Goal: Information Seeking & Learning: Learn about a topic

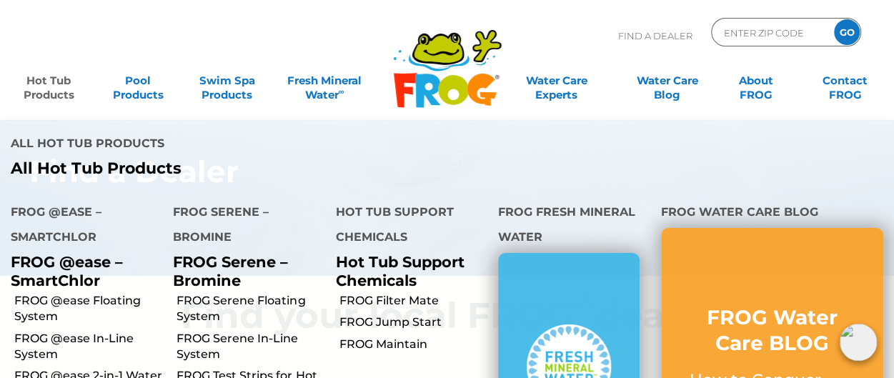
click at [69, 84] on link "Hot Tub Products" at bounding box center [48, 80] width 69 height 29
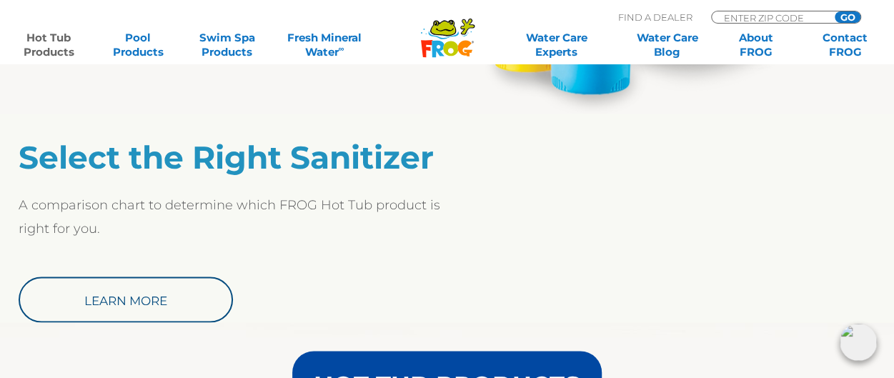
scroll to position [1143, 0]
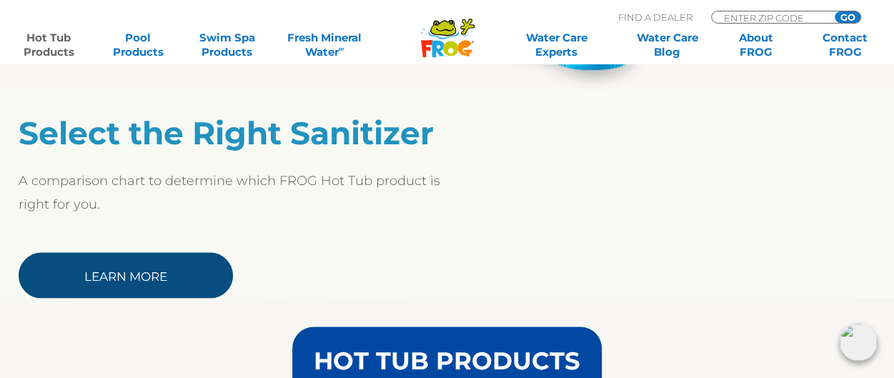
click at [157, 266] on link "Learn More" at bounding box center [126, 275] width 214 height 46
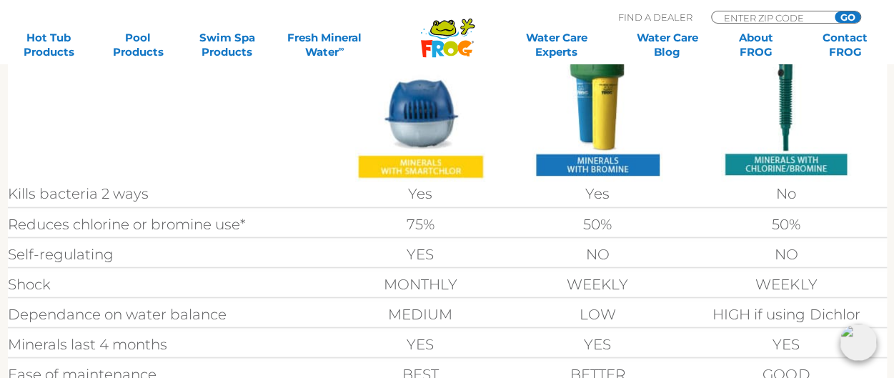
scroll to position [429, 0]
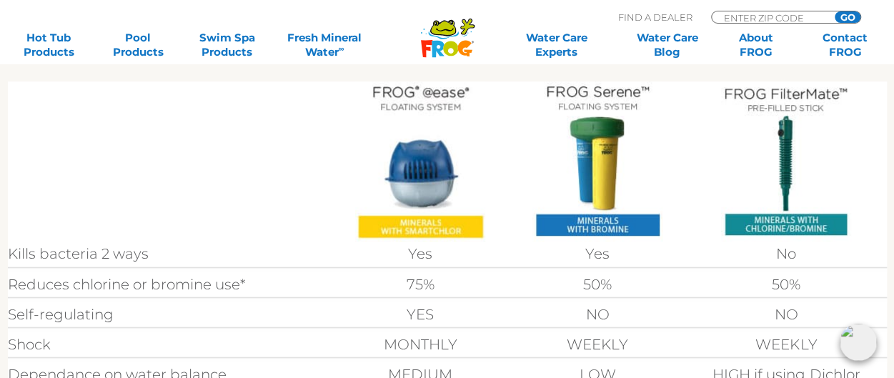
click at [423, 178] on img at bounding box center [420, 161] width 130 height 160
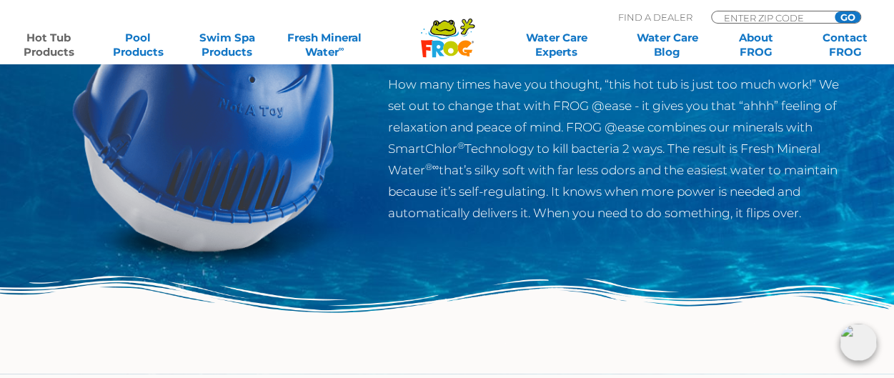
scroll to position [214, 0]
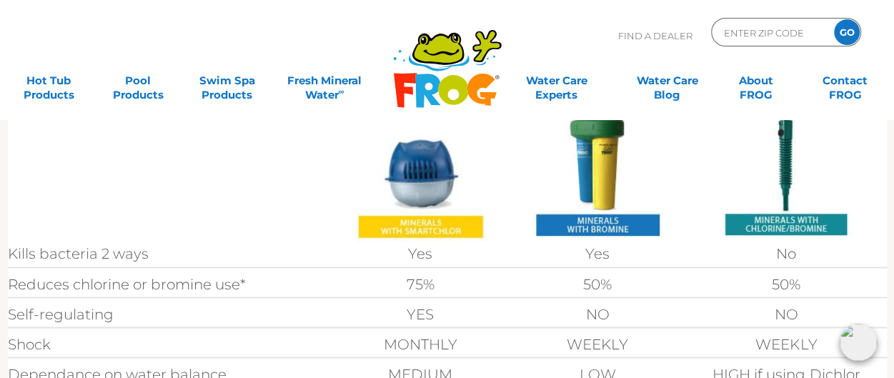
click at [611, 189] on img at bounding box center [597, 161] width 130 height 160
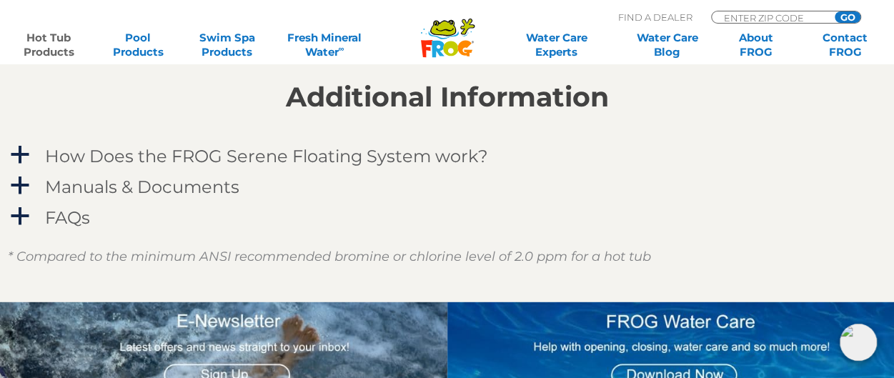
scroll to position [1357, 0]
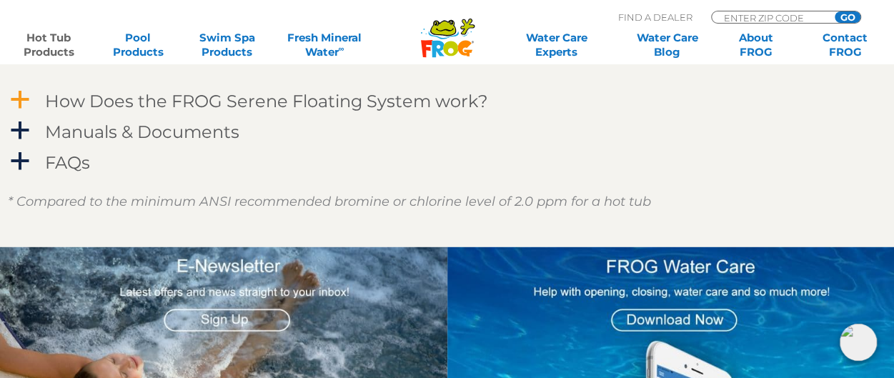
click at [146, 104] on h4 "How Does the FROG Serene Floating System work?" at bounding box center [266, 100] width 443 height 19
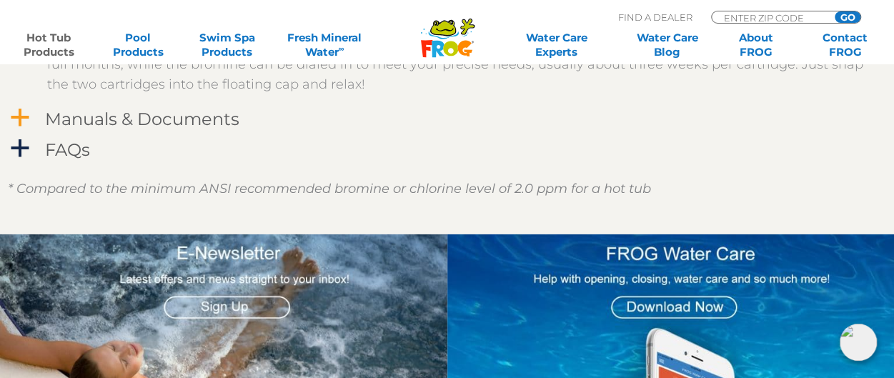
scroll to position [1500, 0]
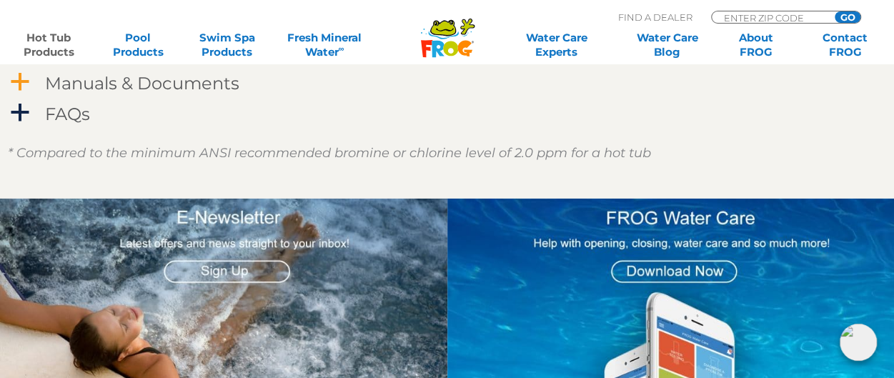
click at [169, 80] on h4 "Manuals & Documents" at bounding box center [142, 83] width 194 height 19
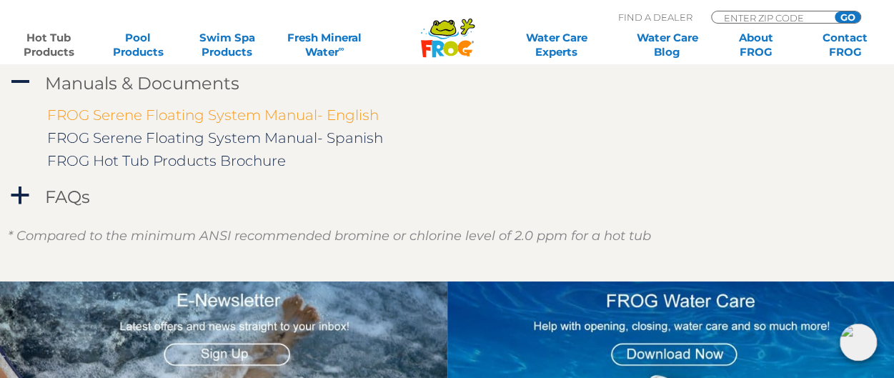
click at [294, 114] on link "FROG Serene Floating System Manual- English" at bounding box center [212, 114] width 331 height 17
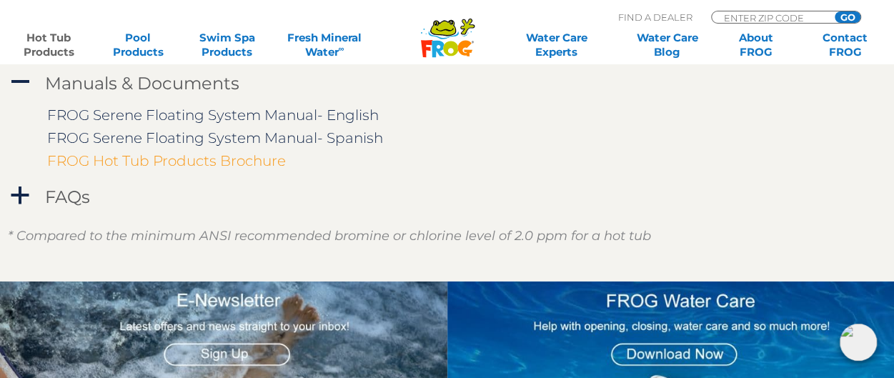
click at [269, 160] on link "FROG Hot Tub Products Brochure" at bounding box center [166, 160] width 239 height 17
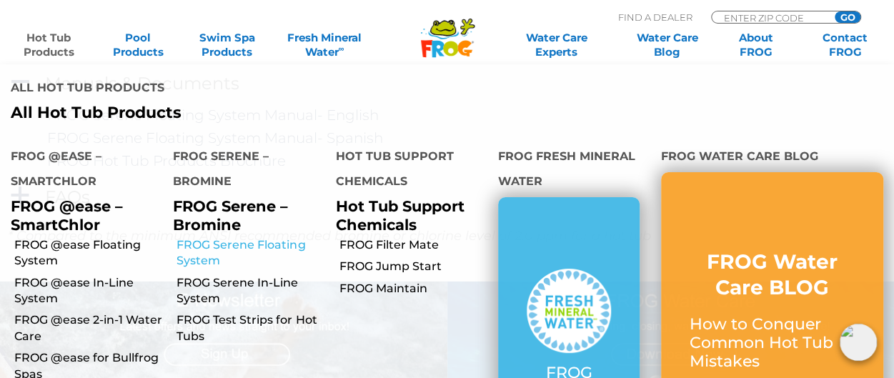
click at [226, 241] on link "FROG Serene Floating System" at bounding box center [250, 253] width 148 height 32
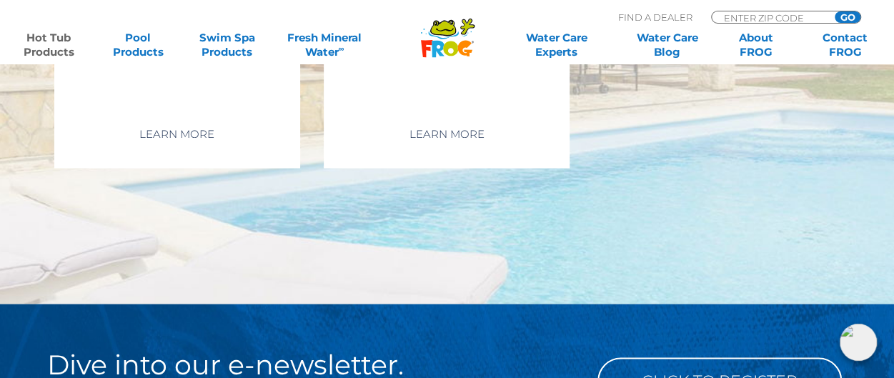
scroll to position [4071, 0]
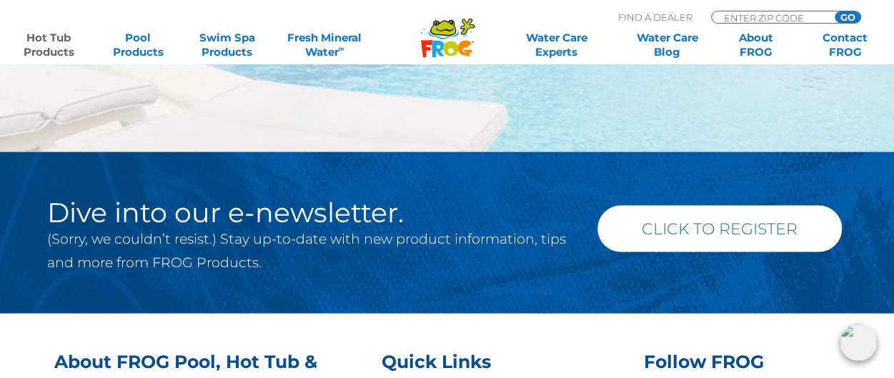
click at [646, 229] on link "Click to Register" at bounding box center [719, 229] width 244 height 46
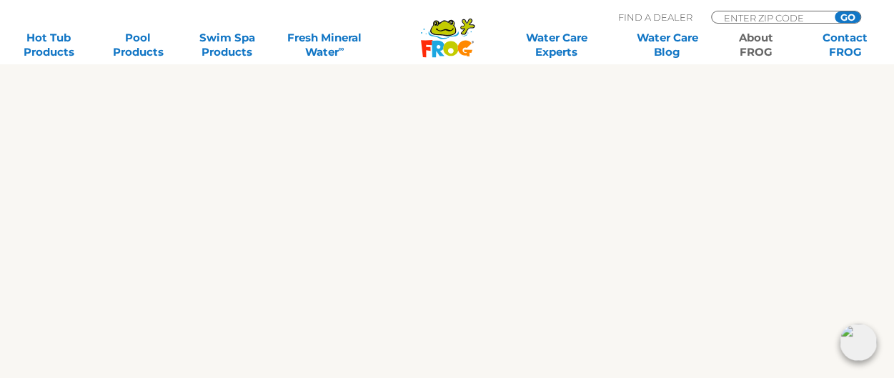
scroll to position [857, 0]
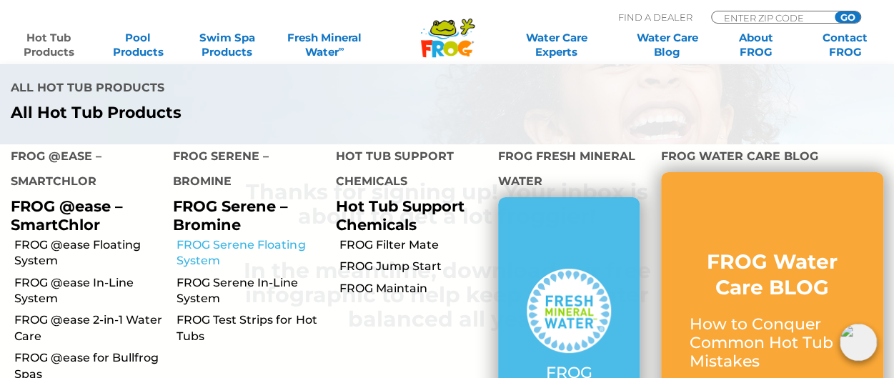
scroll to position [143, 0]
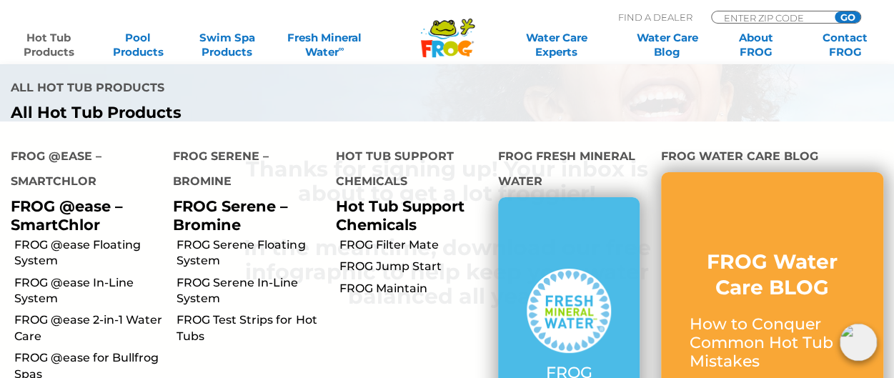
click at [219, 213] on p "FROG Serene – Bromine" at bounding box center [243, 215] width 141 height 36
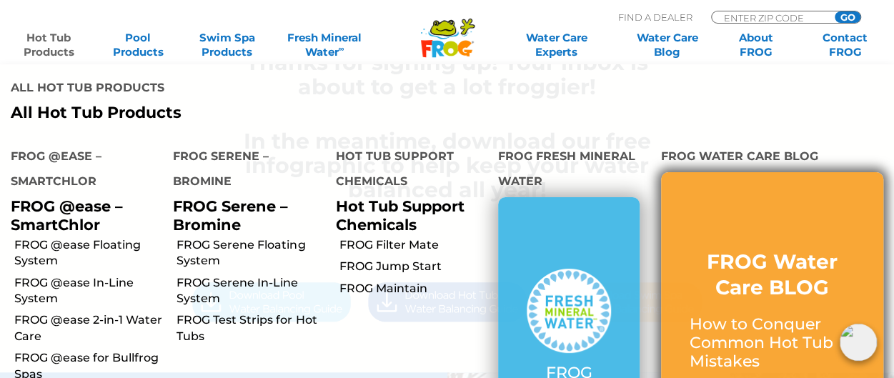
scroll to position [357, 0]
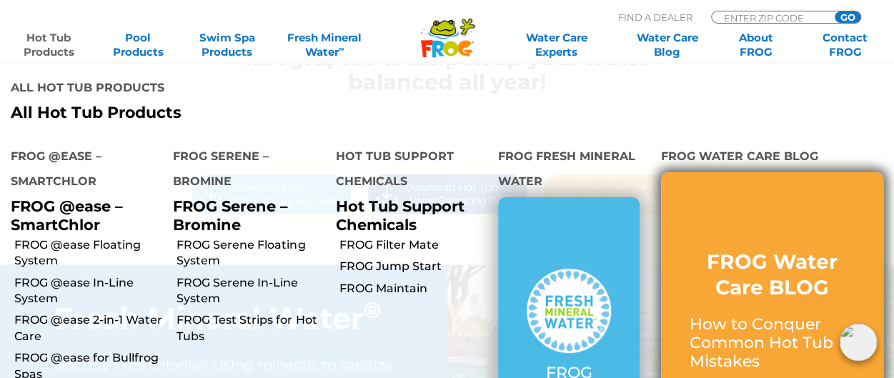
click at [759, 302] on link "FROG Water Care BLOG How to Conquer Common Hot Tub Mistakes Everything You Need…" at bounding box center [771, 355] width 165 height 213
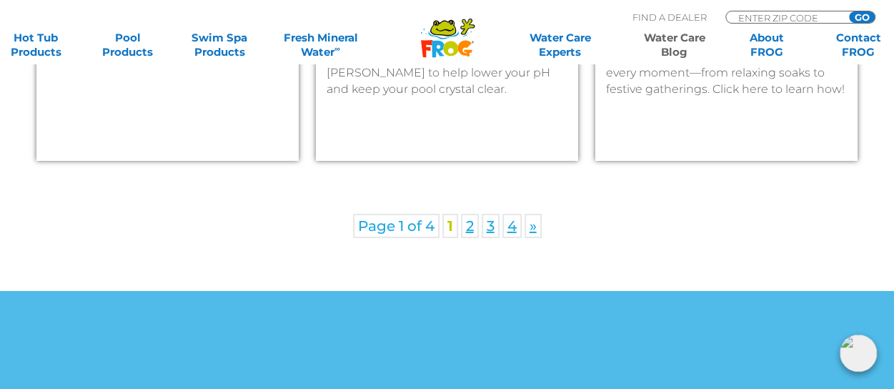
scroll to position [2286, 0]
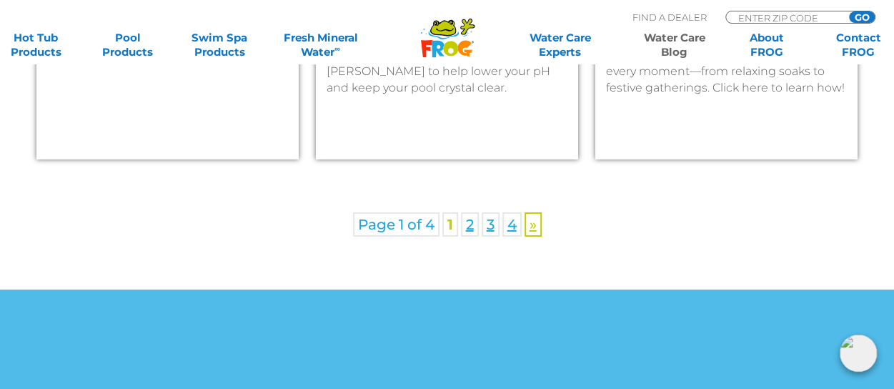
click at [538, 227] on link "»" at bounding box center [532, 224] width 17 height 24
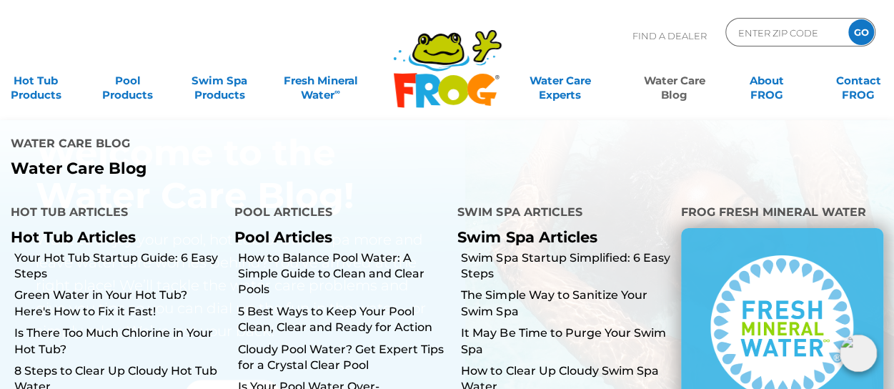
click at [671, 92] on link "Water Care Blog" at bounding box center [674, 80] width 71 height 29
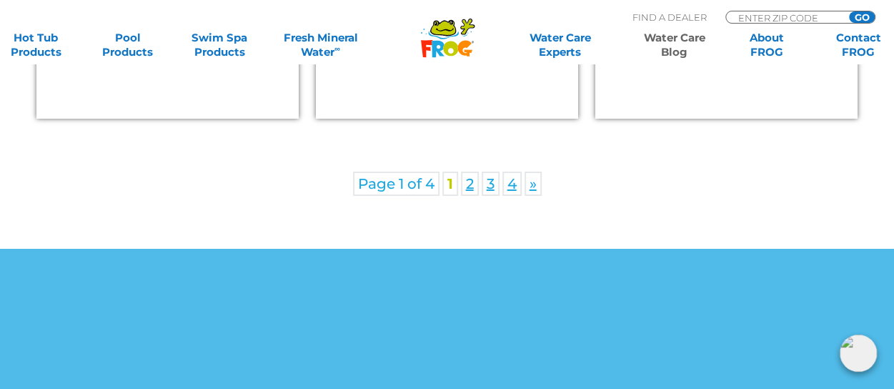
scroll to position [2143, 0]
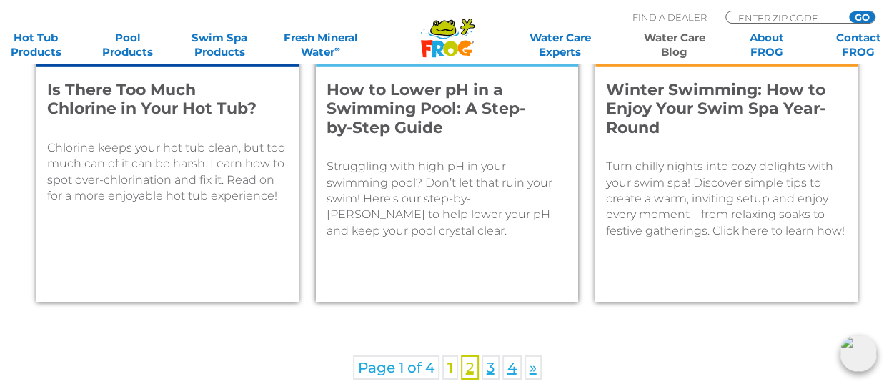
click at [470, 372] on link "2" at bounding box center [470, 367] width 18 height 24
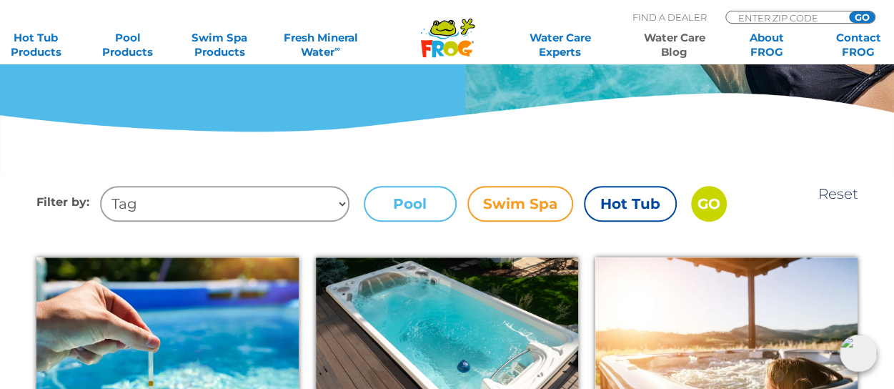
scroll to position [357, 0]
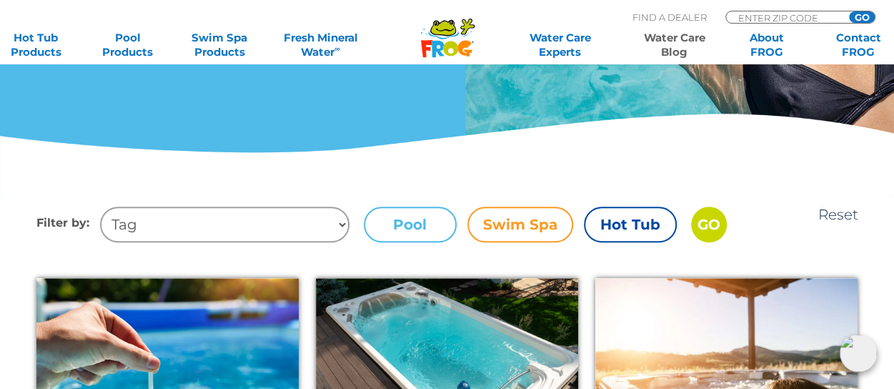
click at [629, 231] on label "Hot Tub" at bounding box center [630, 224] width 93 height 36
click at [0, 0] on input "Hot Tub" at bounding box center [0, 0] width 0 height 0
click at [709, 224] on input "GO" at bounding box center [709, 224] width 36 height 36
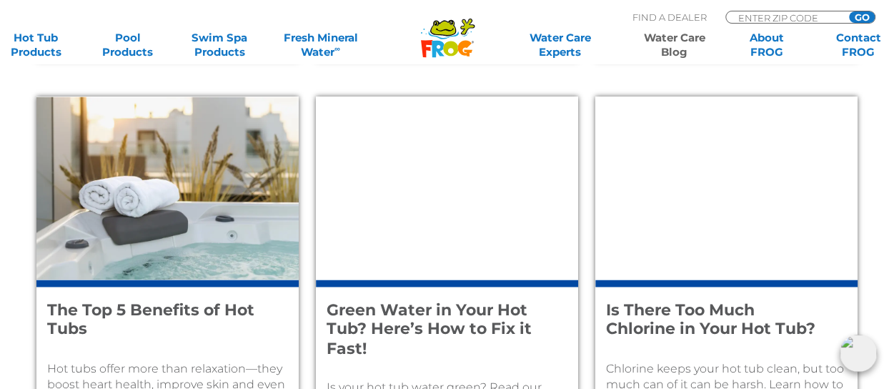
scroll to position [571, 0]
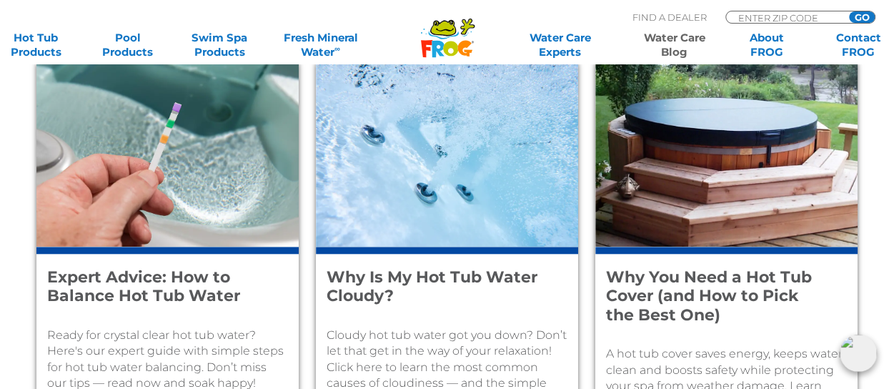
click at [203, 276] on h4 "Expert Advice: How to Balance Hot Tub Water" at bounding box center [157, 287] width 221 height 38
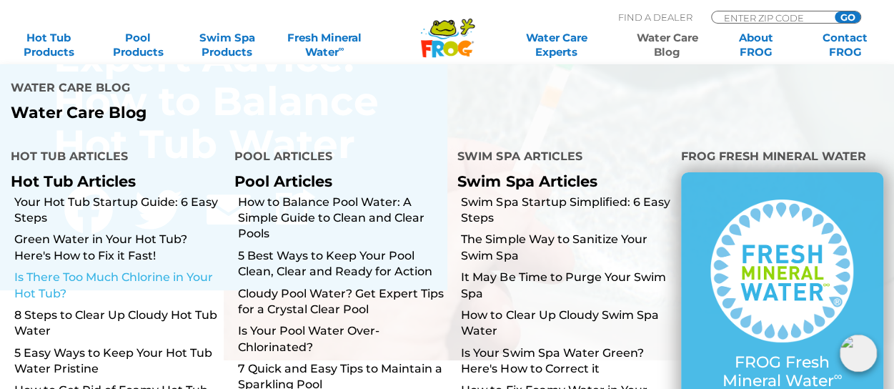
scroll to position [214, 0]
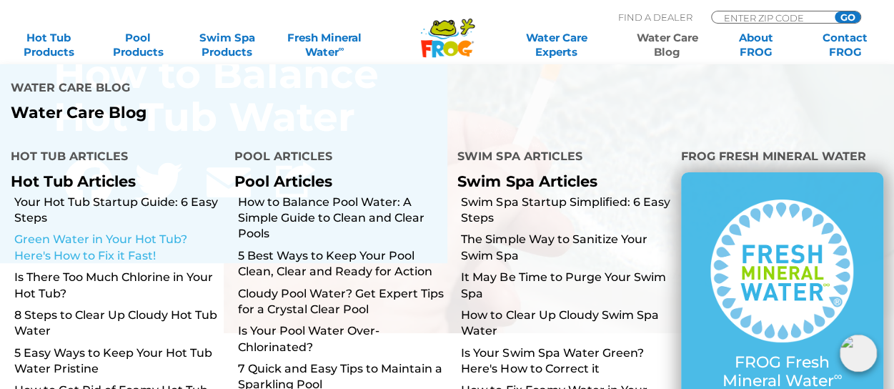
click at [139, 248] on link "Green Water in Your Hot Tub? Here's How to Fix it Fast!" at bounding box center [118, 247] width 209 height 32
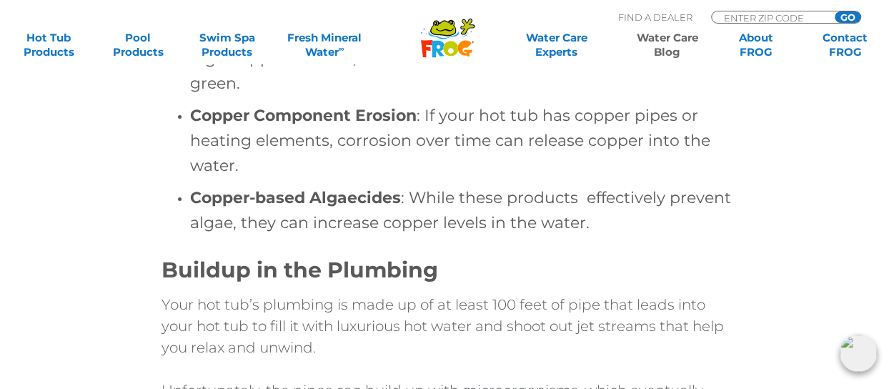
scroll to position [2286, 0]
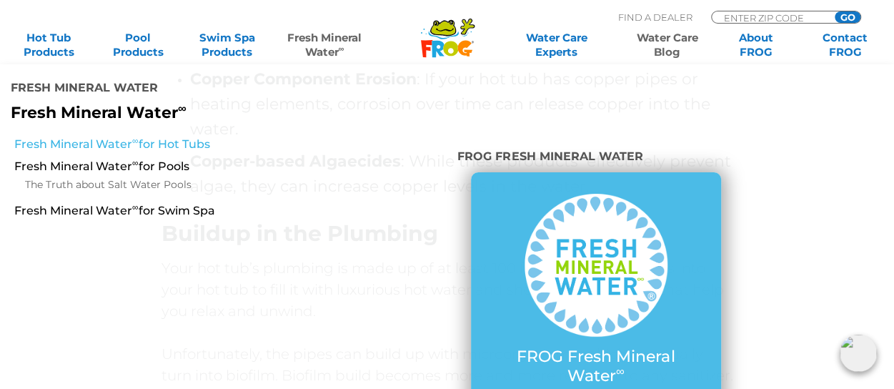
click at [196, 142] on link "Fresh Mineral Water ∞ for Hot Tubs" at bounding box center [156, 144] width 284 height 16
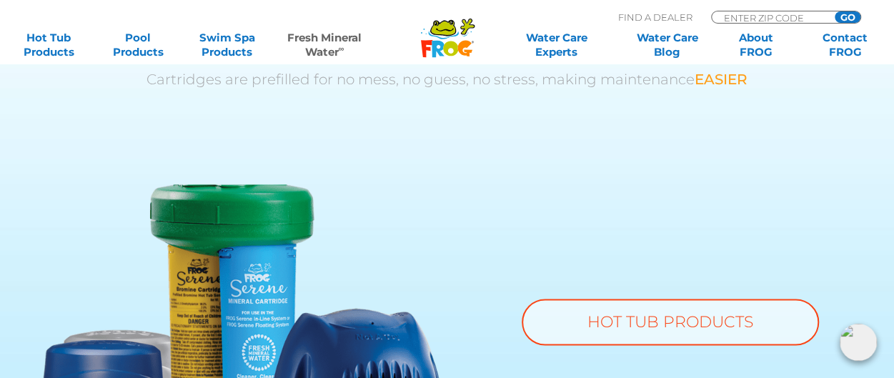
scroll to position [1000, 0]
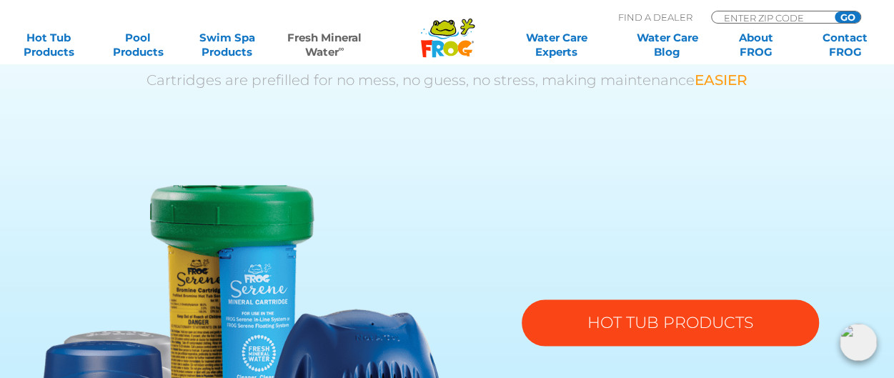
click at [657, 327] on link "HOT TUB PRODUCTS" at bounding box center [669, 322] width 297 height 46
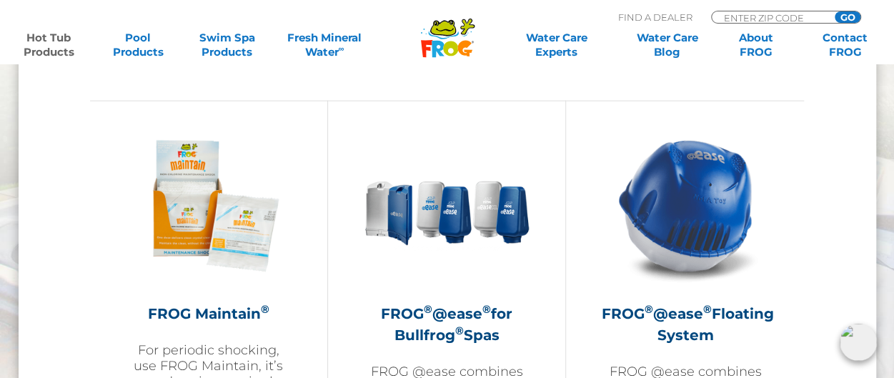
scroll to position [929, 0]
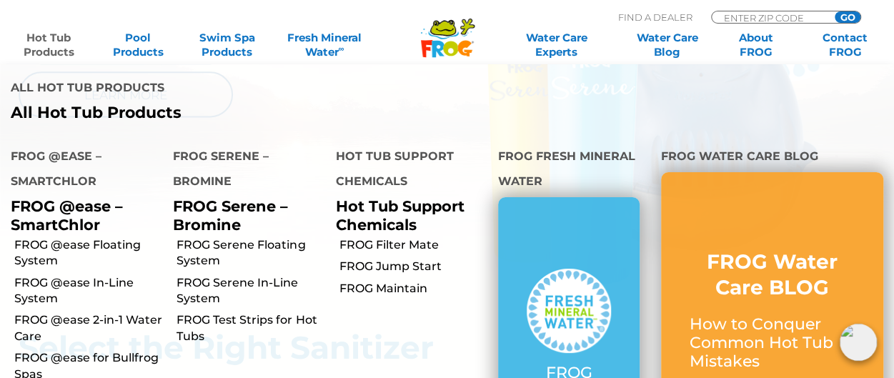
click at [43, 46] on link "Hot Tub Products" at bounding box center [48, 45] width 69 height 29
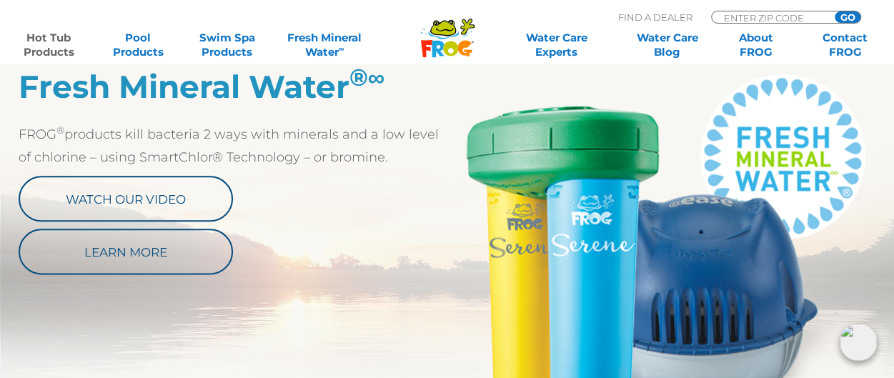
scroll to position [786, 0]
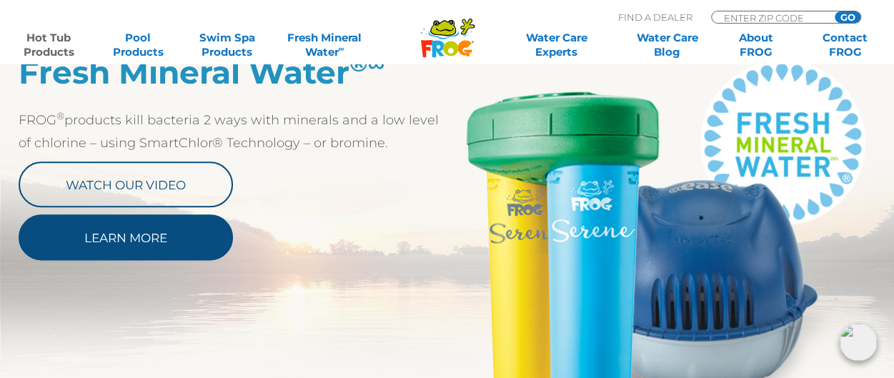
click at [123, 236] on link "Learn More" at bounding box center [126, 237] width 214 height 46
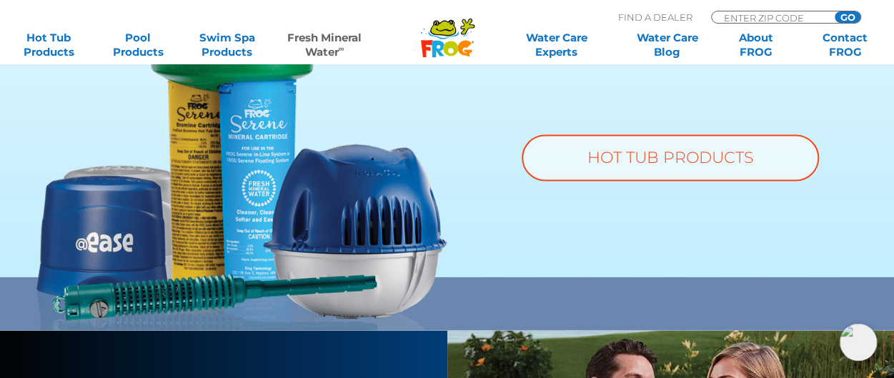
scroll to position [1000, 0]
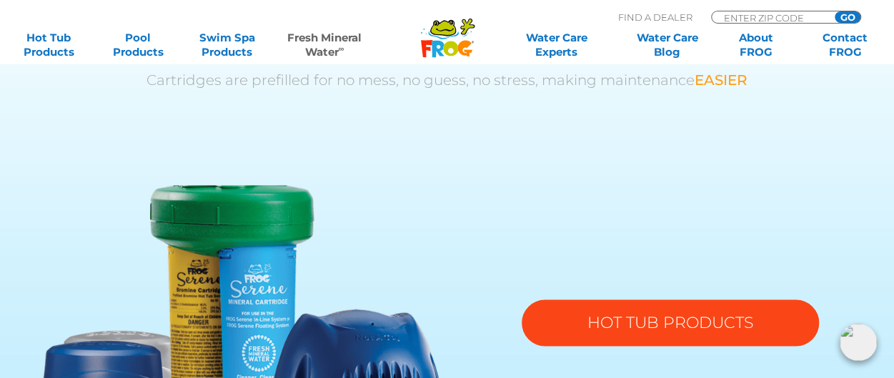
click at [639, 329] on link "HOT TUB PRODUCTS" at bounding box center [669, 322] width 297 height 46
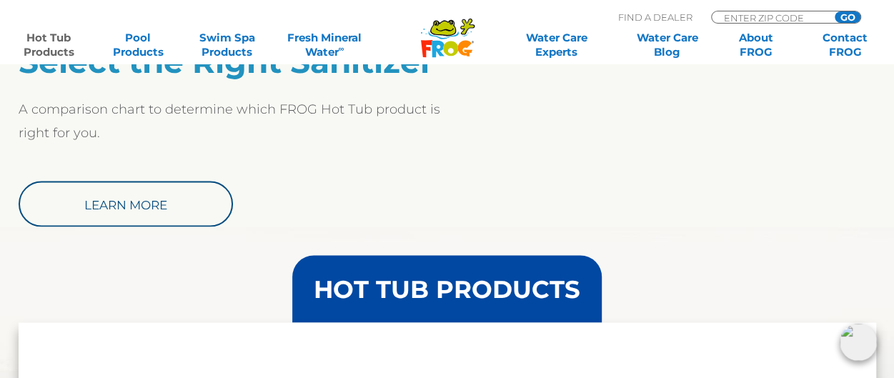
scroll to position [1214, 0]
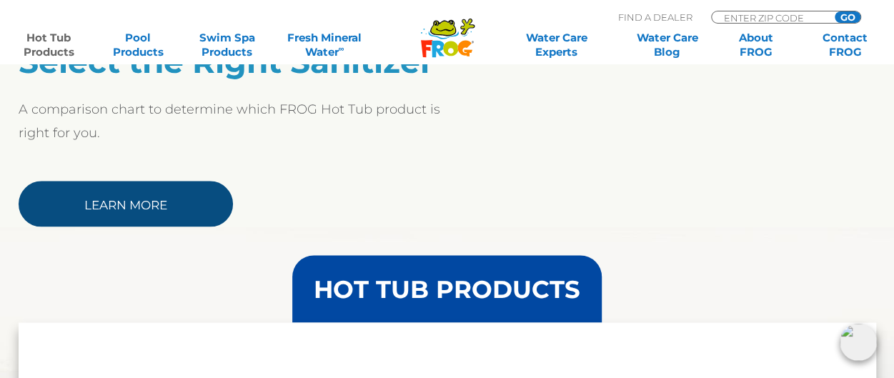
click at [156, 194] on link "Learn More" at bounding box center [126, 204] width 214 height 46
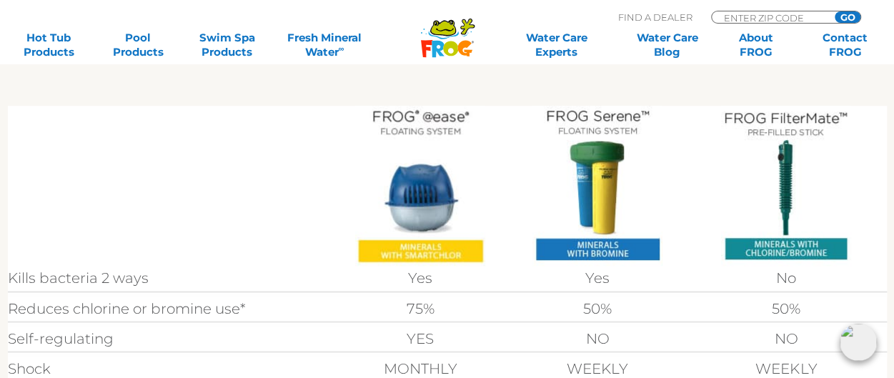
scroll to position [511, 0]
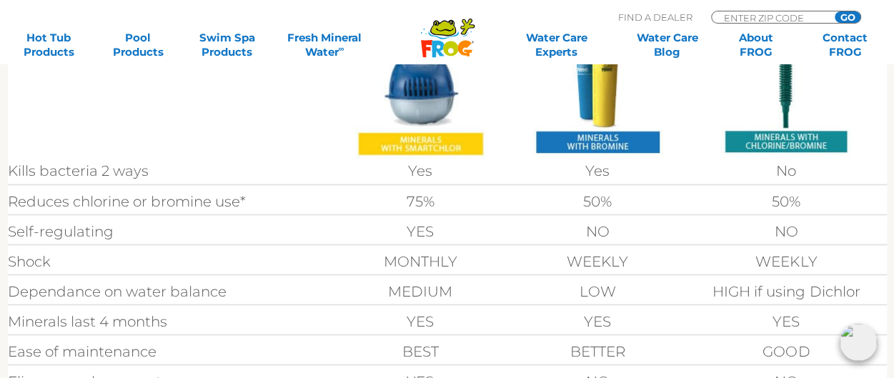
click at [439, 88] on img at bounding box center [420, 79] width 130 height 160
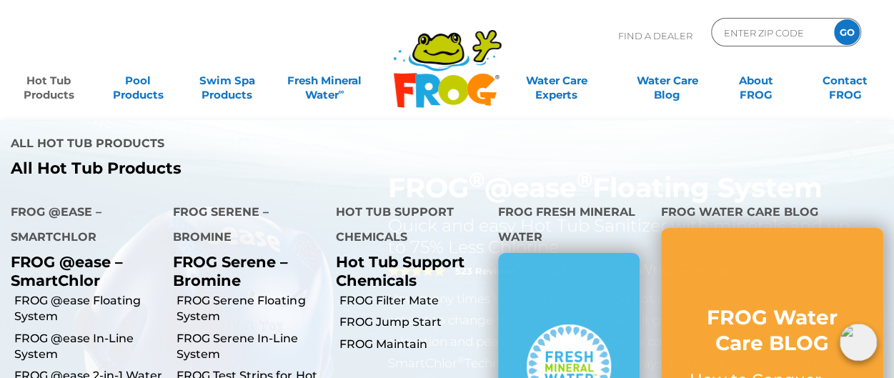
click at [53, 87] on link "Hot Tub Products" at bounding box center [48, 80] width 69 height 29
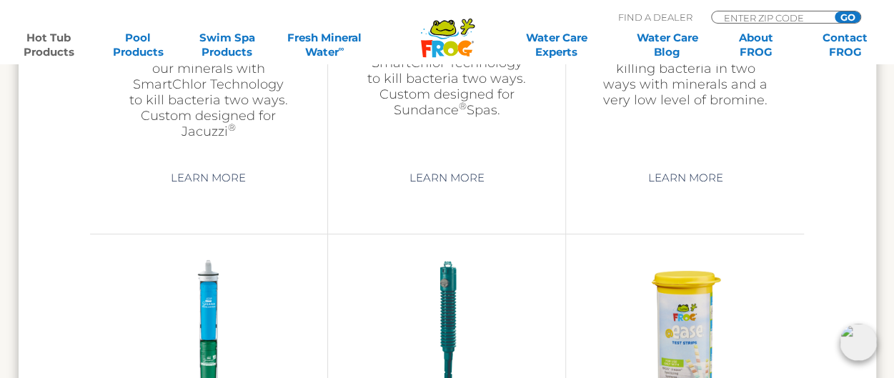
scroll to position [2571, 0]
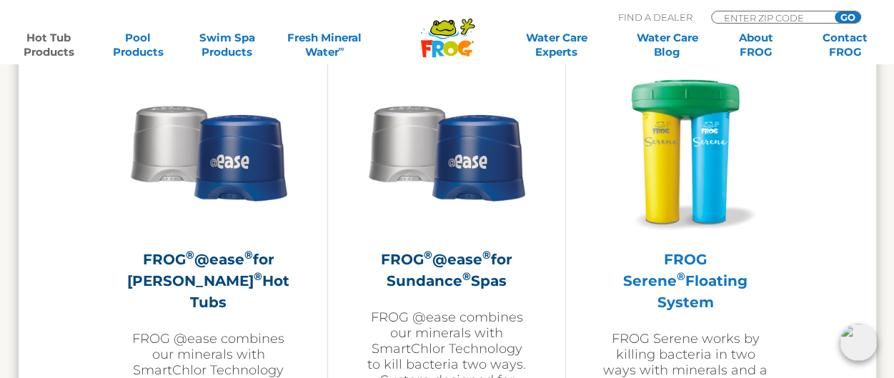
click at [708, 171] on img at bounding box center [685, 152] width 166 height 166
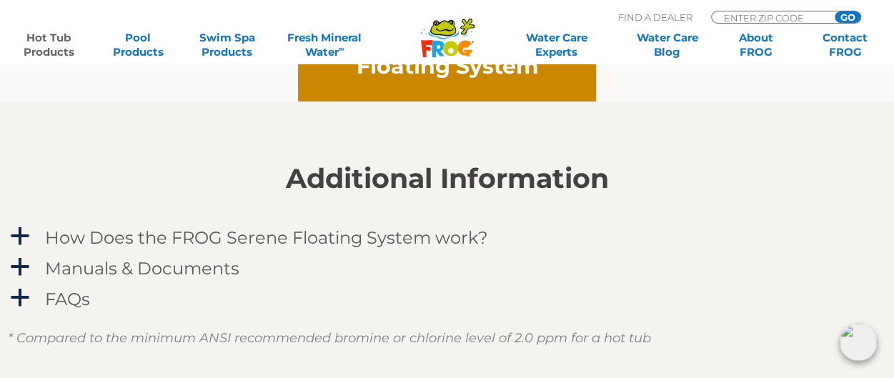
scroll to position [1286, 0]
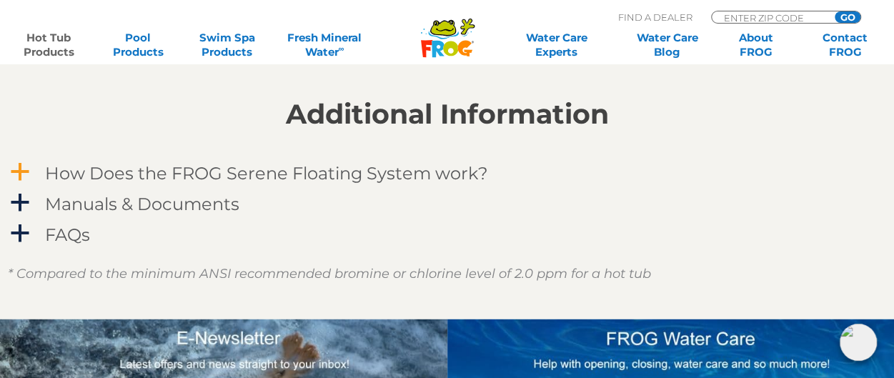
click at [339, 176] on h4 "How Does the FROG Serene Floating System work?" at bounding box center [266, 172] width 443 height 19
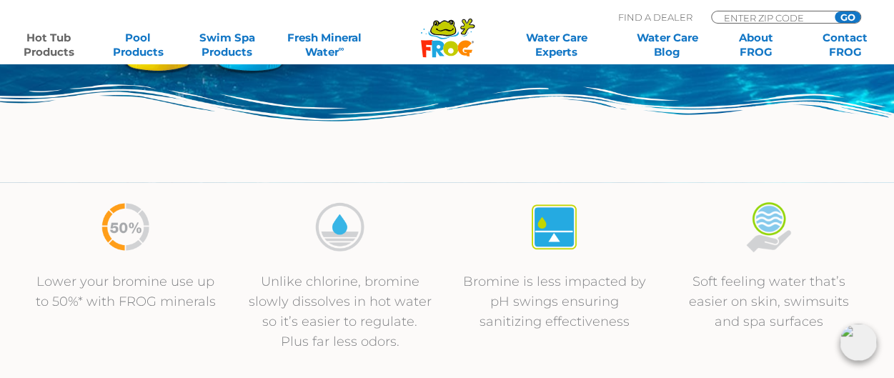
scroll to position [0, 0]
